Goal: Transaction & Acquisition: Purchase product/service

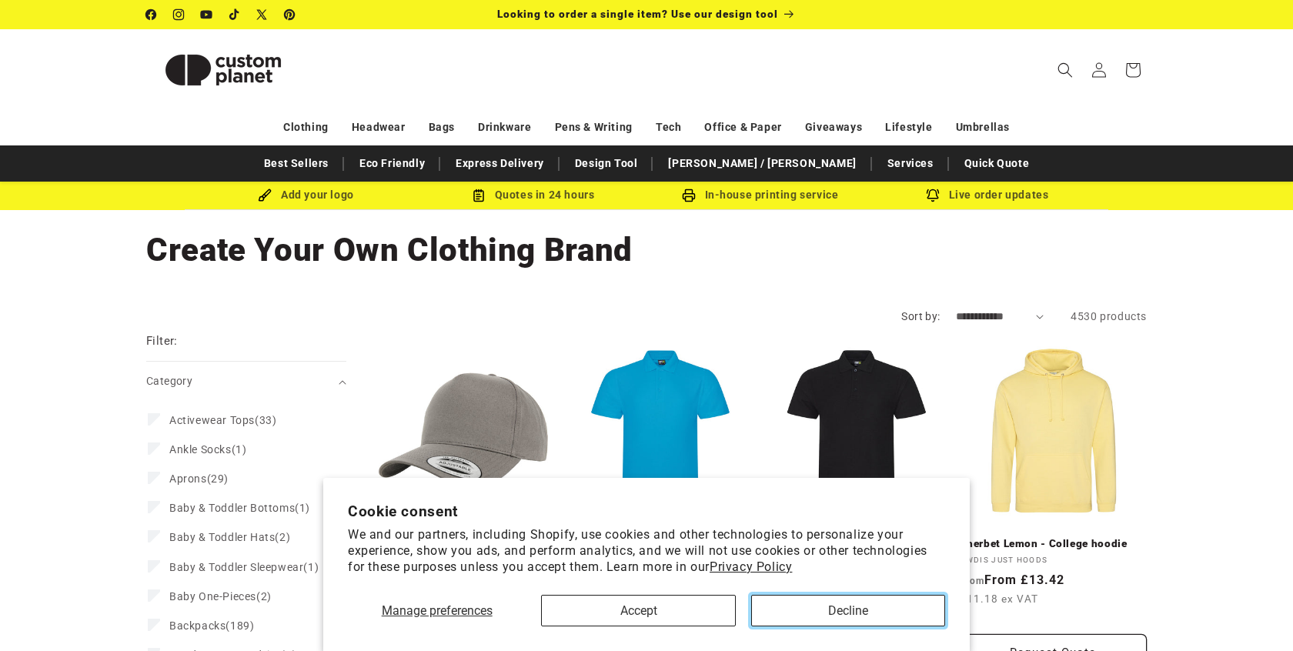
click at [824, 605] on button "Decline" at bounding box center [848, 611] width 194 height 32
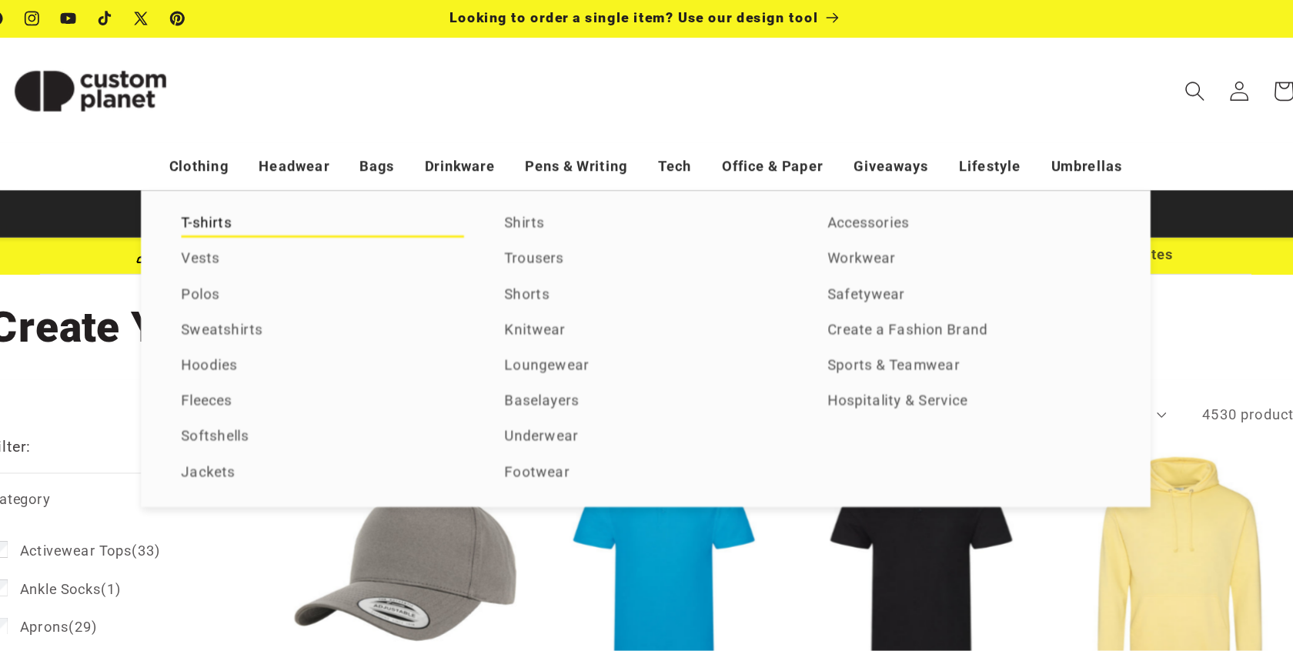
click at [309, 177] on link "T-shirts" at bounding box center [399, 171] width 215 height 21
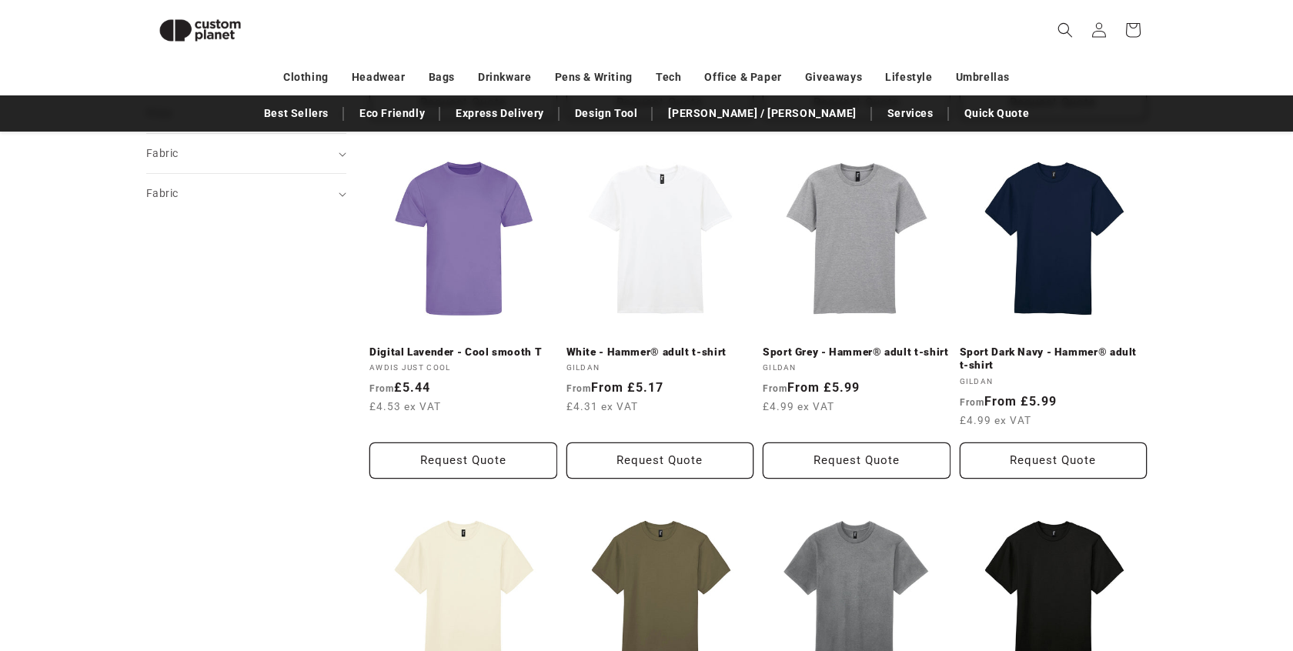
scroll to position [485, 0]
